Goal: Use online tool/utility: Utilize a website feature to perform a specific function

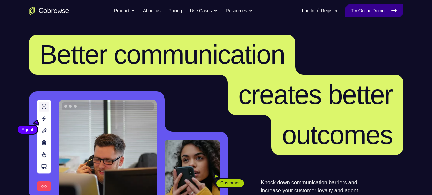
click at [346, 15] on link "Try Online Demo" at bounding box center [374, 10] width 57 height 13
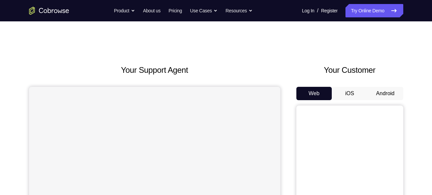
click at [382, 91] on button "Android" at bounding box center [386, 93] width 36 height 13
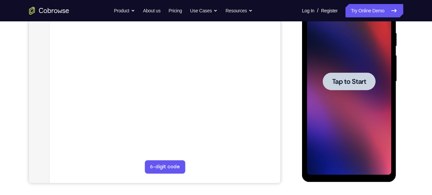
click at [349, 84] on span "Tap to Start" at bounding box center [349, 81] width 34 height 7
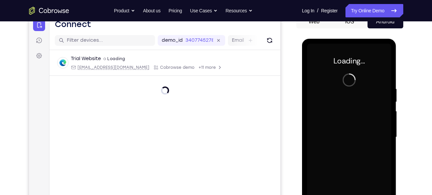
scroll to position [72, 0]
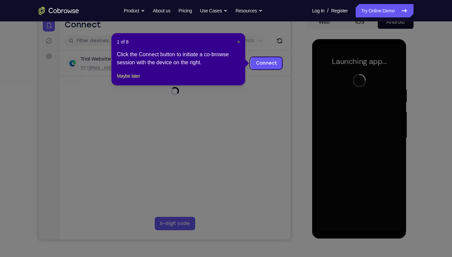
click at [238, 42] on span "×" at bounding box center [238, 41] width 3 height 5
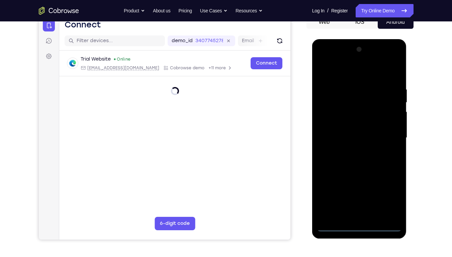
click at [356, 195] on div at bounding box center [359, 137] width 84 height 187
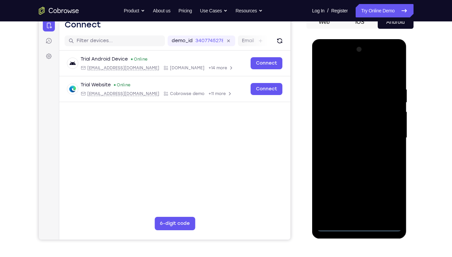
click at [390, 195] on div at bounding box center [359, 137] width 84 height 187
click at [333, 70] on div at bounding box center [359, 137] width 84 height 187
click at [386, 136] on div at bounding box center [359, 137] width 84 height 187
click at [351, 151] on div at bounding box center [359, 137] width 84 height 187
click at [364, 132] on div at bounding box center [359, 137] width 84 height 187
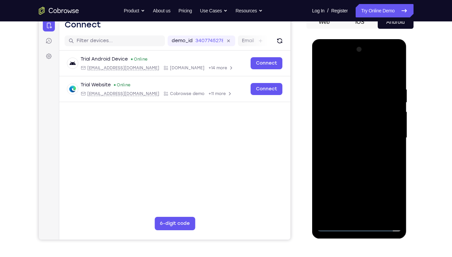
click at [365, 127] on div at bounding box center [359, 137] width 84 height 187
click at [363, 138] on div at bounding box center [359, 137] width 84 height 187
click at [364, 158] on div at bounding box center [359, 137] width 84 height 187
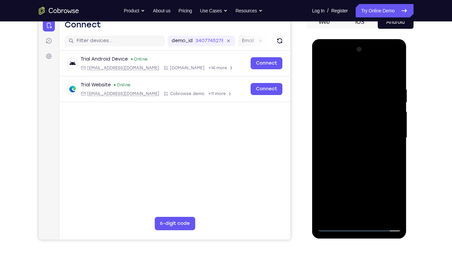
click at [364, 158] on div at bounding box center [359, 137] width 84 height 187
click at [387, 72] on div at bounding box center [359, 137] width 84 height 187
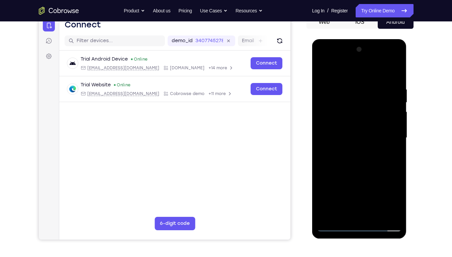
click at [368, 158] on div at bounding box center [359, 137] width 84 height 187
click at [349, 89] on div at bounding box center [359, 137] width 84 height 187
click at [396, 79] on div at bounding box center [359, 137] width 84 height 187
click at [349, 90] on div at bounding box center [359, 137] width 84 height 187
drag, startPoint x: 392, startPoint y: 140, endPoint x: 398, endPoint y: 139, distance: 6.1
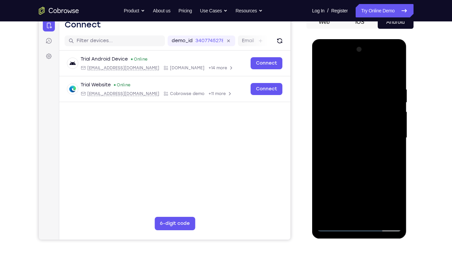
drag, startPoint x: 86, startPoint y: 100, endPoint x: 415, endPoint y: 121, distance: 329.2
click at [415, 121] on div "Your Support Agent Your Customer Web iOS Android Next Steps We’d be happy to gi…" at bounding box center [226, 170] width 428 height 441
click at [333, 142] on div at bounding box center [359, 137] width 84 height 187
click at [393, 164] on div at bounding box center [359, 137] width 84 height 187
click at [391, 148] on div at bounding box center [359, 137] width 84 height 187
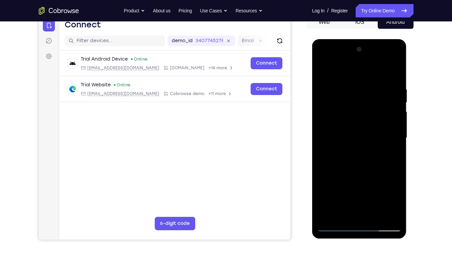
click at [388, 115] on div at bounding box center [359, 137] width 84 height 187
click at [393, 98] on div at bounding box center [359, 137] width 84 height 187
click at [383, 106] on div at bounding box center [359, 137] width 84 height 187
click at [402, 122] on div at bounding box center [359, 138] width 95 height 199
click at [397, 115] on div at bounding box center [359, 137] width 84 height 187
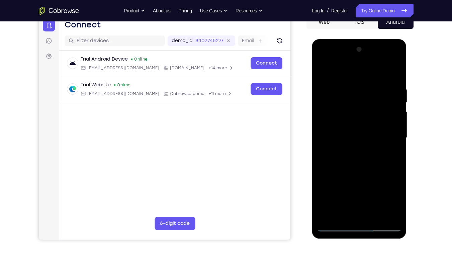
click at [389, 98] on div at bounding box center [359, 137] width 84 height 187
click at [392, 113] on div at bounding box center [359, 137] width 84 height 187
click at [393, 74] on div at bounding box center [359, 137] width 84 height 187
click at [352, 86] on div at bounding box center [359, 137] width 84 height 187
click at [383, 139] on div at bounding box center [359, 137] width 84 height 187
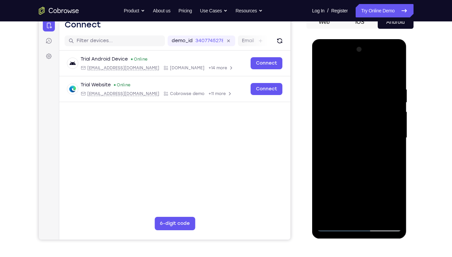
click at [384, 195] on div at bounding box center [359, 137] width 84 height 187
click at [368, 195] on div at bounding box center [359, 137] width 84 height 187
click at [385, 146] on div at bounding box center [359, 137] width 84 height 187
click at [374, 195] on div at bounding box center [359, 137] width 84 height 187
click at [391, 195] on div at bounding box center [359, 137] width 84 height 187
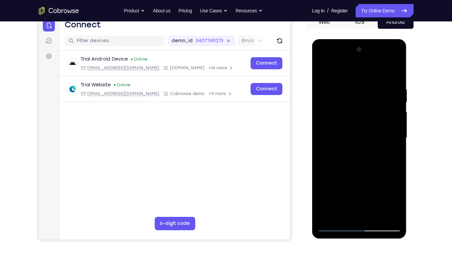
click at [394, 72] on div at bounding box center [359, 137] width 84 height 187
click at [346, 195] on div at bounding box center [359, 137] width 84 height 187
click at [343, 67] on div at bounding box center [359, 137] width 84 height 187
click at [336, 92] on div at bounding box center [359, 137] width 84 height 187
click at [321, 86] on div at bounding box center [359, 137] width 84 height 187
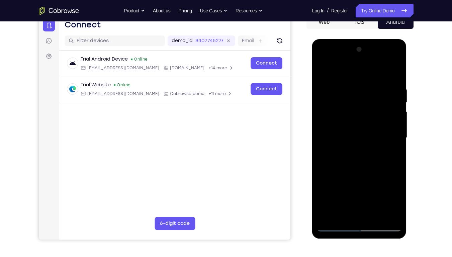
click at [392, 72] on div at bounding box center [359, 137] width 84 height 187
click at [371, 93] on div at bounding box center [359, 137] width 84 height 187
click at [354, 173] on div at bounding box center [359, 137] width 84 height 187
click at [346, 195] on div at bounding box center [359, 137] width 84 height 187
drag, startPoint x: 389, startPoint y: 156, endPoint x: 396, endPoint y: 152, distance: 8.4
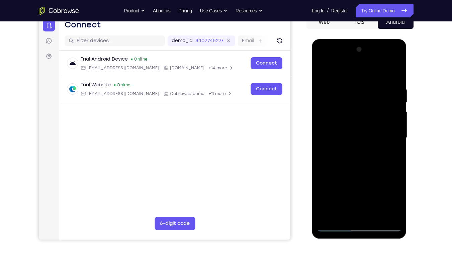
click at [396, 152] on div at bounding box center [359, 137] width 84 height 187
click at [358, 153] on div at bounding box center [359, 137] width 84 height 187
click at [396, 195] on div at bounding box center [359, 137] width 84 height 187
click at [364, 156] on div at bounding box center [359, 137] width 84 height 187
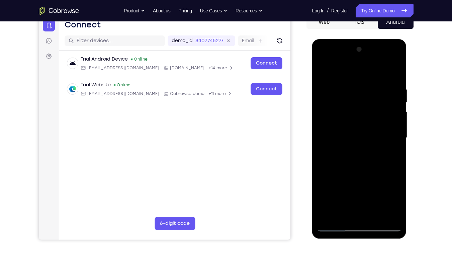
click at [393, 195] on div at bounding box center [359, 137] width 84 height 187
click at [396, 195] on div at bounding box center [359, 137] width 84 height 187
click at [390, 156] on div at bounding box center [359, 137] width 84 height 187
click at [340, 195] on div at bounding box center [359, 137] width 84 height 187
click at [371, 176] on div at bounding box center [359, 137] width 84 height 187
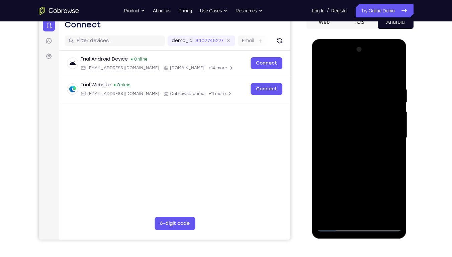
click at [371, 176] on div at bounding box center [359, 137] width 84 height 187
click at [392, 148] on div at bounding box center [359, 137] width 84 height 187
click at [322, 73] on div at bounding box center [359, 137] width 84 height 187
click at [342, 153] on div at bounding box center [359, 137] width 84 height 187
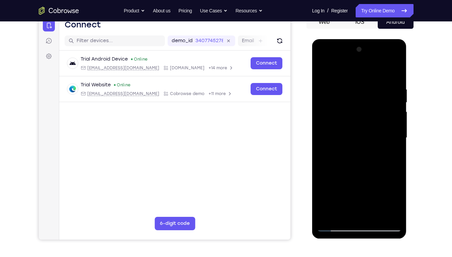
click at [352, 195] on div at bounding box center [359, 137] width 84 height 187
click at [391, 155] on div at bounding box center [359, 137] width 84 height 187
click at [325, 72] on div at bounding box center [359, 137] width 84 height 187
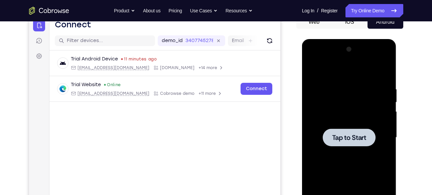
click at [322, 131] on div at bounding box center [349, 137] width 84 height 187
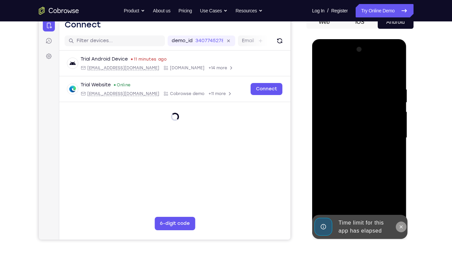
click at [402, 195] on icon at bounding box center [400, 226] width 3 height 3
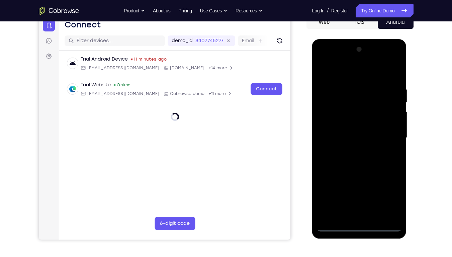
click at [362, 195] on div at bounding box center [359, 137] width 84 height 187
click at [360, 195] on div at bounding box center [359, 137] width 84 height 187
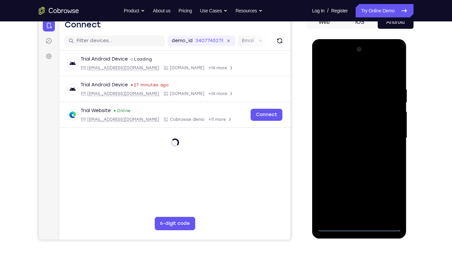
click at [385, 192] on div at bounding box center [359, 137] width 84 height 187
click at [365, 144] on div at bounding box center [359, 137] width 84 height 187
click at [387, 195] on div at bounding box center [359, 137] width 84 height 187
click at [345, 73] on div at bounding box center [359, 137] width 84 height 187
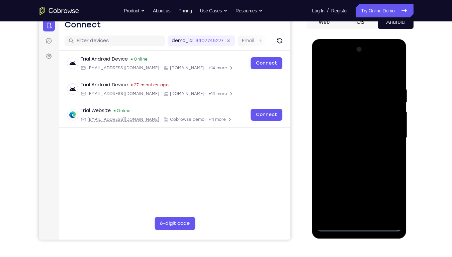
click at [389, 137] on div at bounding box center [359, 137] width 84 height 187
click at [351, 195] on div at bounding box center [359, 137] width 84 height 187
click at [342, 131] on div at bounding box center [359, 137] width 84 height 187
click at [353, 124] on div at bounding box center [359, 137] width 84 height 187
click at [351, 134] on div at bounding box center [359, 137] width 84 height 187
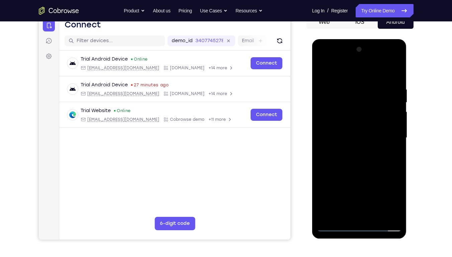
click at [362, 160] on div at bounding box center [359, 137] width 84 height 187
click at [362, 159] on div at bounding box center [359, 137] width 84 height 187
click at [366, 167] on div at bounding box center [359, 137] width 84 height 187
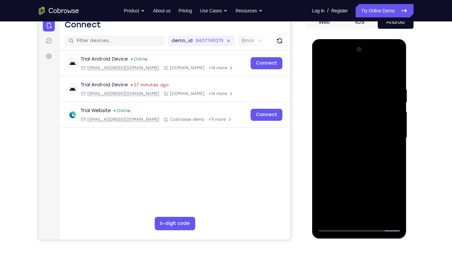
click at [349, 89] on div at bounding box center [359, 137] width 84 height 187
click at [383, 195] on div at bounding box center [359, 137] width 84 height 187
click at [396, 185] on div at bounding box center [359, 137] width 84 height 187
click at [398, 171] on div at bounding box center [359, 137] width 84 height 187
drag, startPoint x: 398, startPoint y: 171, endPoint x: 362, endPoint y: 171, distance: 36.1
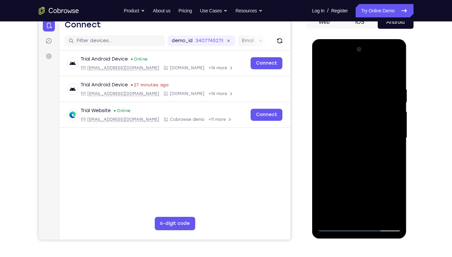
click at [362, 171] on div at bounding box center [359, 137] width 84 height 187
click at [392, 158] on div at bounding box center [359, 137] width 84 height 187
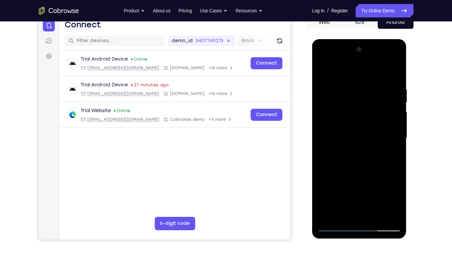
click at [392, 158] on div at bounding box center [359, 137] width 84 height 187
drag, startPoint x: 392, startPoint y: 158, endPoint x: 317, endPoint y: 161, distance: 74.9
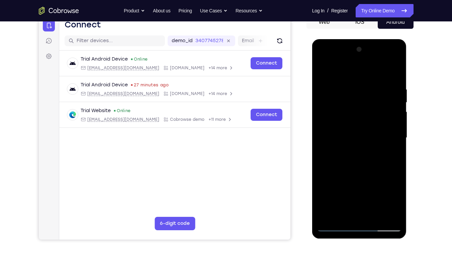
click at [317, 161] on div at bounding box center [359, 137] width 84 height 187
click at [394, 146] on div at bounding box center [359, 137] width 84 height 187
drag, startPoint x: 394, startPoint y: 146, endPoint x: 308, endPoint y: 139, distance: 86.5
click at [312, 139] on html "Online web based iOS Simulators and Android Emulators. Run iPhone, iPad, Mobile…" at bounding box center [359, 139] width 95 height 201
click at [385, 127] on div at bounding box center [359, 137] width 84 height 187
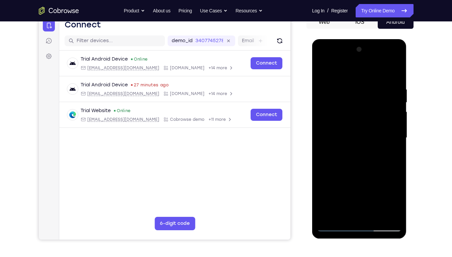
click at [393, 134] on div at bounding box center [359, 137] width 84 height 187
click at [395, 134] on div at bounding box center [359, 137] width 84 height 187
click at [392, 130] on div at bounding box center [359, 137] width 84 height 187
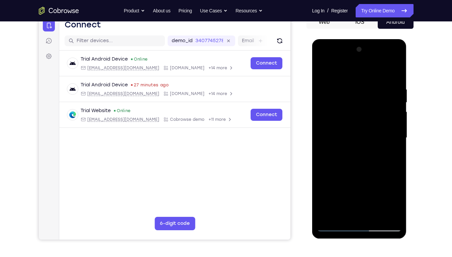
click at [392, 73] on div at bounding box center [359, 137] width 84 height 187
click at [375, 195] on div at bounding box center [359, 137] width 84 height 187
click at [351, 172] on div at bounding box center [359, 137] width 84 height 187
click at [354, 127] on div at bounding box center [359, 137] width 84 height 187
click at [322, 72] on div at bounding box center [359, 137] width 84 height 187
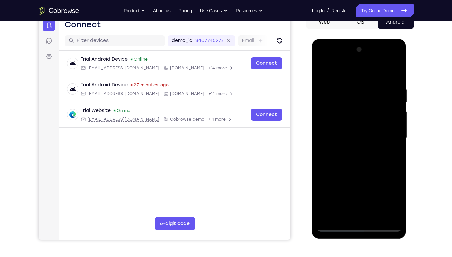
click at [336, 195] on div at bounding box center [359, 137] width 84 height 187
click at [320, 68] on div at bounding box center [359, 137] width 84 height 187
click at [351, 160] on div at bounding box center [359, 137] width 84 height 187
drag, startPoint x: 360, startPoint y: 210, endPoint x: 321, endPoint y: 73, distance: 142.5
click at [321, 73] on div at bounding box center [359, 137] width 84 height 187
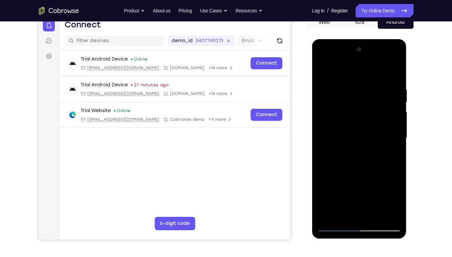
click at [326, 157] on div at bounding box center [359, 137] width 84 height 187
click at [342, 71] on div at bounding box center [359, 137] width 84 height 187
click at [334, 91] on div at bounding box center [359, 137] width 84 height 187
click at [393, 171] on div at bounding box center [359, 137] width 84 height 187
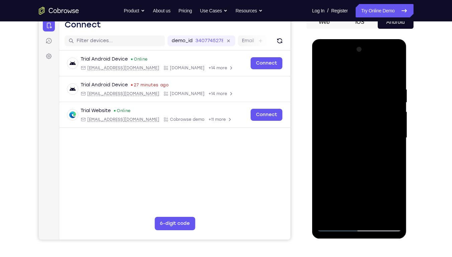
click at [324, 169] on div at bounding box center [359, 137] width 84 height 187
click at [337, 195] on div at bounding box center [359, 137] width 84 height 187
click at [394, 195] on div at bounding box center [359, 137] width 84 height 187
click at [388, 150] on div at bounding box center [359, 137] width 84 height 187
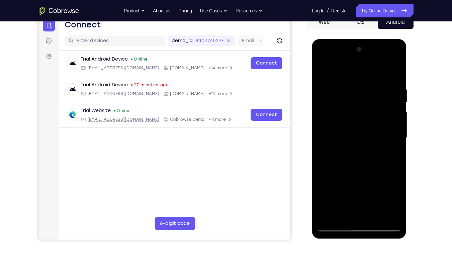
click at [373, 195] on div at bounding box center [359, 137] width 84 height 187
click at [391, 195] on div at bounding box center [359, 137] width 84 height 187
click at [394, 139] on div at bounding box center [359, 137] width 84 height 187
click at [395, 133] on div at bounding box center [359, 137] width 84 height 187
click at [379, 139] on div at bounding box center [359, 137] width 84 height 187
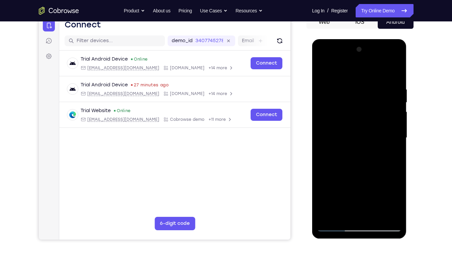
click at [394, 133] on div at bounding box center [359, 137] width 84 height 187
click at [392, 95] on div at bounding box center [359, 137] width 84 height 187
click at [334, 109] on div at bounding box center [359, 137] width 84 height 187
click at [396, 50] on div at bounding box center [359, 137] width 84 height 187
click at [376, 195] on div at bounding box center [359, 137] width 84 height 187
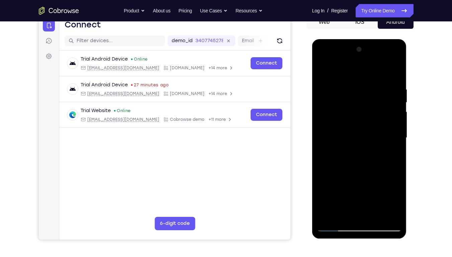
click at [371, 129] on div at bounding box center [359, 137] width 84 height 187
click at [339, 195] on div at bounding box center [359, 137] width 84 height 187
click at [353, 195] on div at bounding box center [359, 137] width 84 height 187
click at [351, 194] on div at bounding box center [359, 137] width 84 height 187
click at [334, 195] on div at bounding box center [359, 137] width 84 height 187
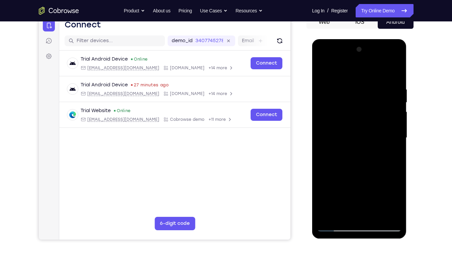
click at [390, 153] on div at bounding box center [359, 137] width 84 height 187
click at [323, 71] on div at bounding box center [359, 137] width 84 height 187
click at [322, 70] on div at bounding box center [359, 137] width 84 height 187
click at [351, 92] on div at bounding box center [359, 137] width 84 height 187
click at [394, 142] on div at bounding box center [359, 137] width 84 height 187
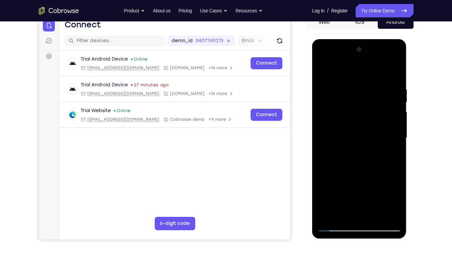
click at [394, 142] on div at bounding box center [359, 137] width 84 height 187
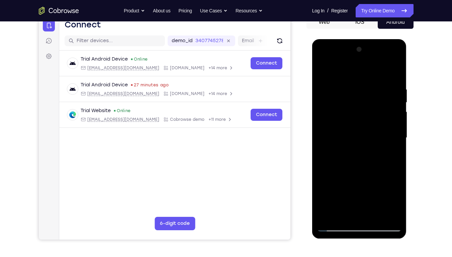
click at [394, 142] on div at bounding box center [359, 137] width 84 height 187
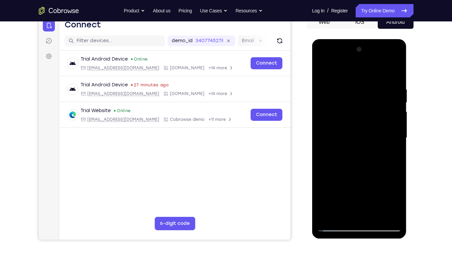
click at [390, 115] on div at bounding box center [359, 137] width 84 height 187
click at [391, 114] on div at bounding box center [359, 137] width 84 height 187
click at [393, 92] on div at bounding box center [359, 137] width 84 height 187
click at [391, 72] on div at bounding box center [359, 137] width 84 height 187
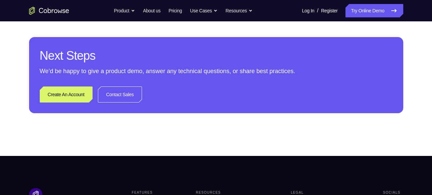
scroll to position [0, 0]
